Goal: Transaction & Acquisition: Subscribe to service/newsletter

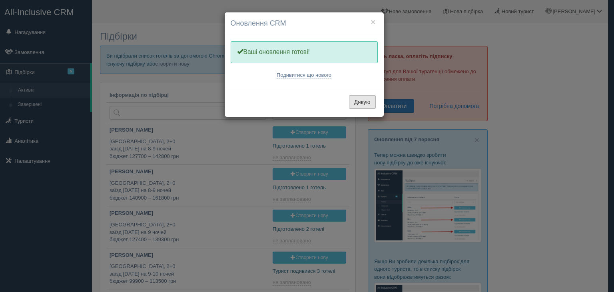
click at [357, 101] on button "Дякую" at bounding box center [362, 102] width 27 height 14
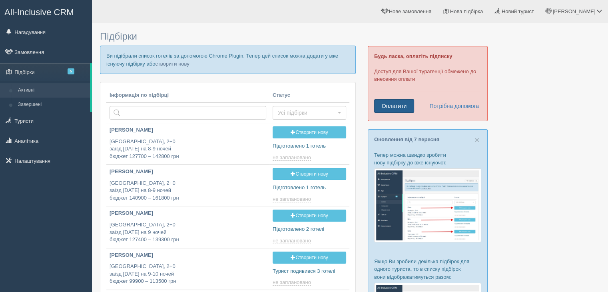
click at [396, 103] on link "Оплатити" at bounding box center [394, 106] width 40 height 14
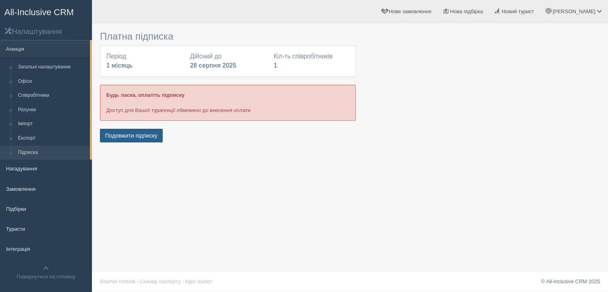
click at [135, 133] on button "Подовжити підписку" at bounding box center [131, 136] width 63 height 14
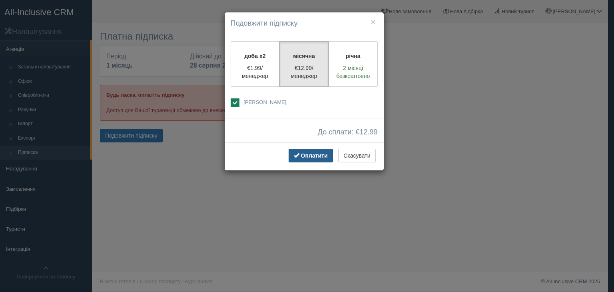
click at [315, 155] on span "Оплатити" at bounding box center [314, 155] width 27 height 6
